Goal: Task Accomplishment & Management: Manage account settings

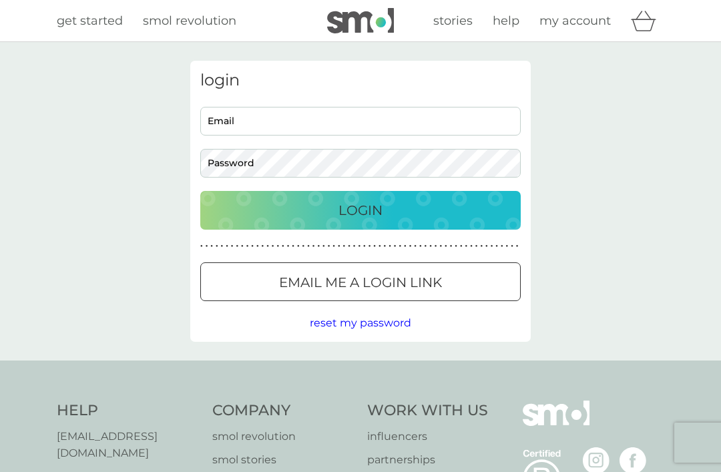
click at [322, 125] on input "Email" at bounding box center [360, 121] width 321 height 29
type input "jane.bettles@btinternet.com"
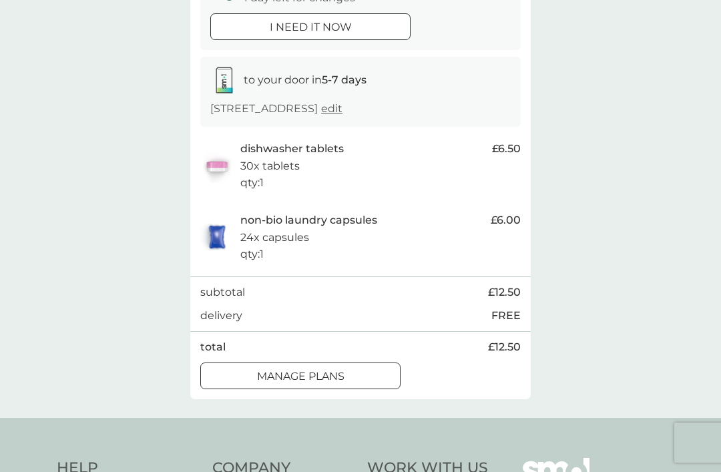
scroll to position [167, 0]
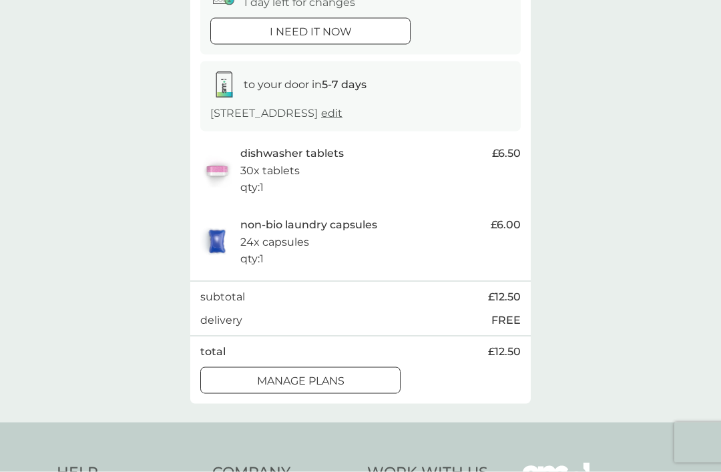
click at [329, 390] on p "manage plans" at bounding box center [301, 381] width 88 height 17
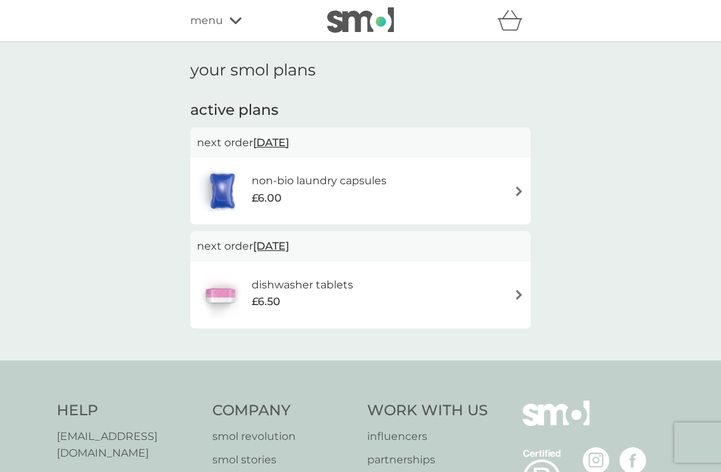
click at [283, 141] on span "[DATE]" at bounding box center [271, 143] width 36 height 26
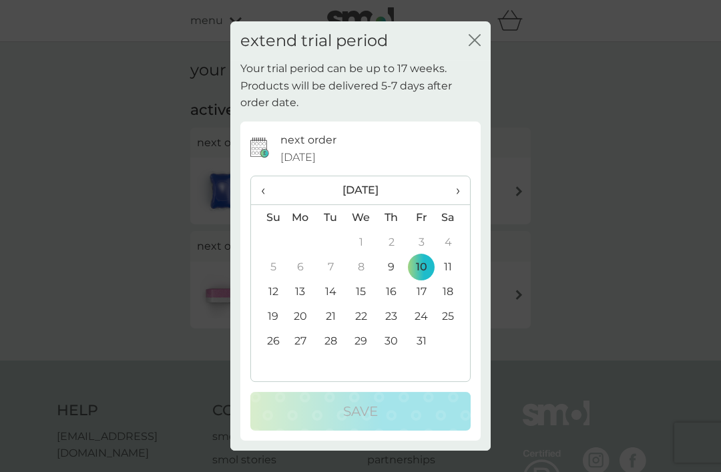
click at [460, 204] on span "›" at bounding box center [453, 190] width 13 height 28
click at [301, 329] on td "17" at bounding box center [300, 316] width 31 height 25
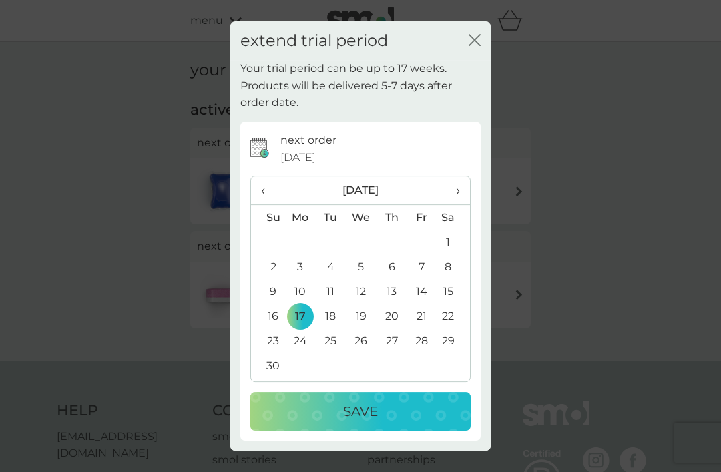
click at [363, 422] on p "Save" at bounding box center [360, 411] width 35 height 21
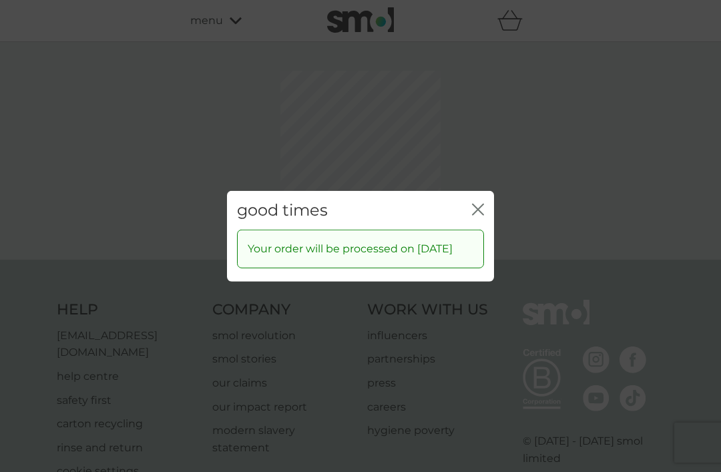
click at [481, 166] on div "good times close Your order will be processed on [DATE]" at bounding box center [360, 236] width 721 height 472
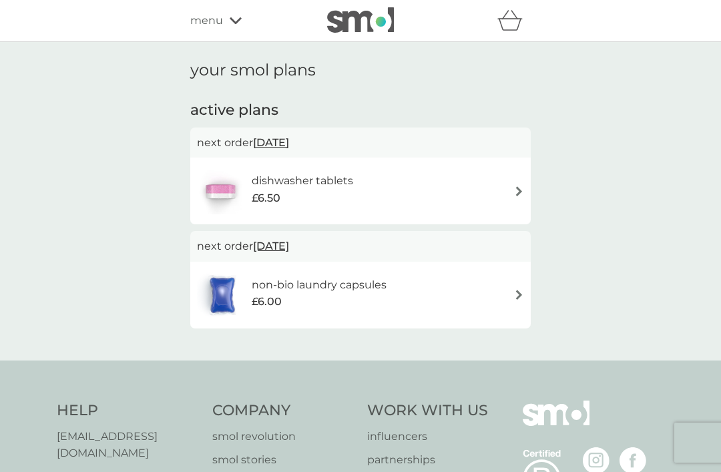
click at [286, 142] on span "[DATE]" at bounding box center [271, 143] width 36 height 26
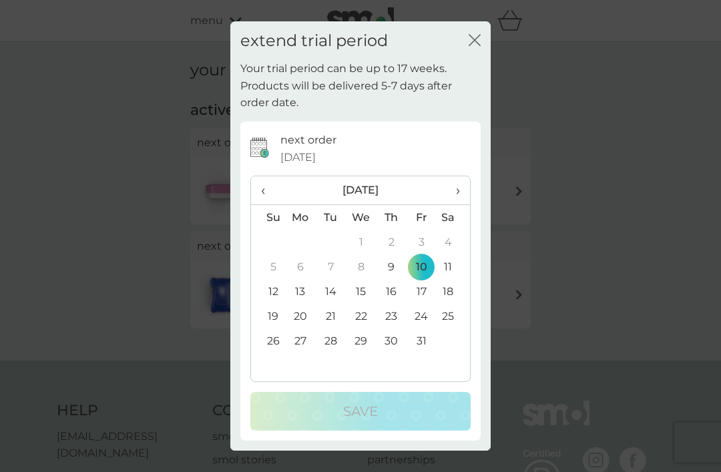
click at [460, 204] on span "›" at bounding box center [453, 190] width 13 height 28
click at [299, 329] on td "17" at bounding box center [300, 316] width 31 height 25
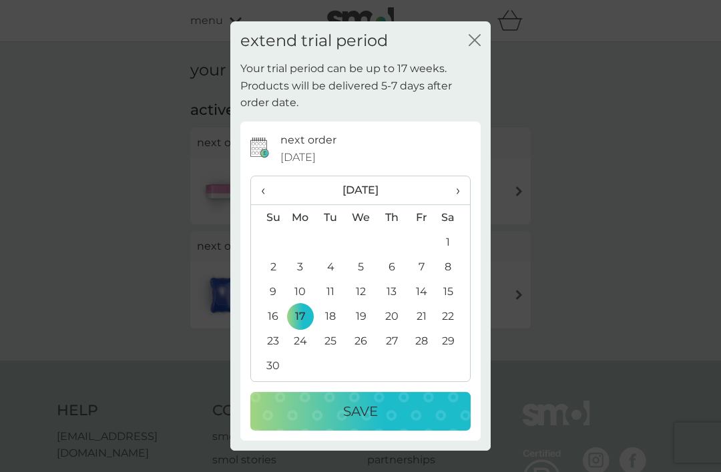
click at [365, 422] on p "Save" at bounding box center [360, 411] width 35 height 21
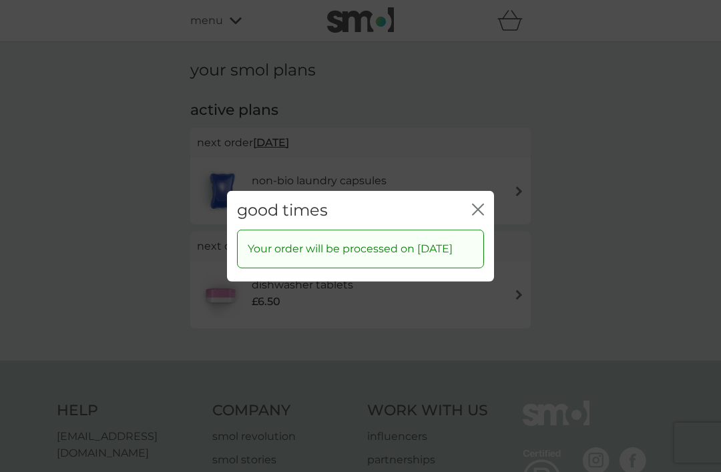
click at [480, 215] on icon "close" at bounding box center [478, 209] width 12 height 12
